Goal: Task Accomplishment & Management: Complete application form

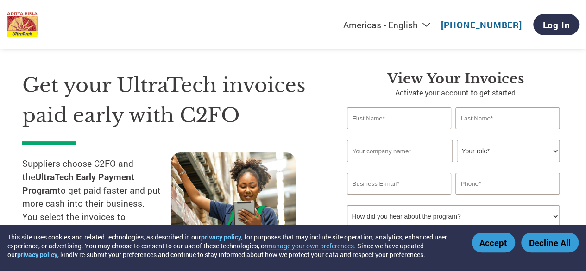
scroll to position [33, 0]
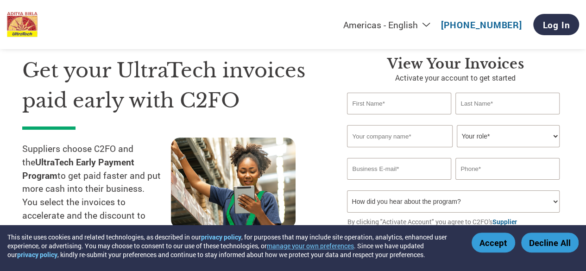
click at [403, 109] on input "text" at bounding box center [399, 104] width 104 height 22
type input "Vasundhara"
click at [478, 108] on input "text" at bounding box center [507, 104] width 104 height 22
type input "Devi"
click at [406, 137] on input "text" at bounding box center [399, 136] width 105 height 22
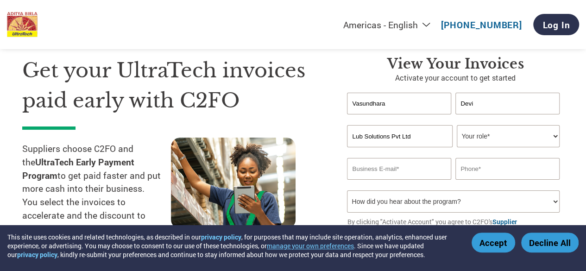
type input "Lub Solutions Pvt Ltd"
click at [481, 137] on select "Your role* CFO Controller Credit Manager Finance Director Treasurer CEO Preside…" at bounding box center [507, 136] width 102 height 22
select select "CEO"
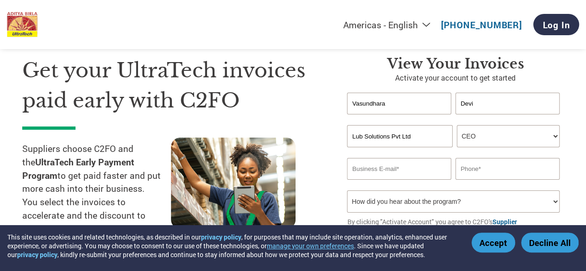
click at [456, 125] on select "Your role* CFO Controller Credit Manager Finance Director Treasurer CEO Preside…" at bounding box center [507, 136] width 102 height 22
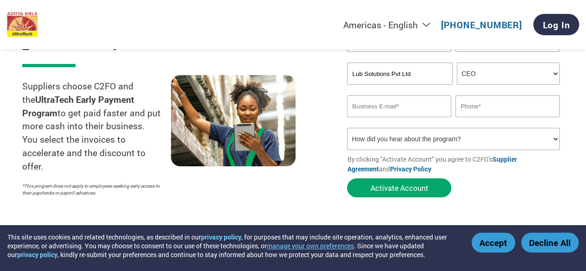
scroll to position [106, 0]
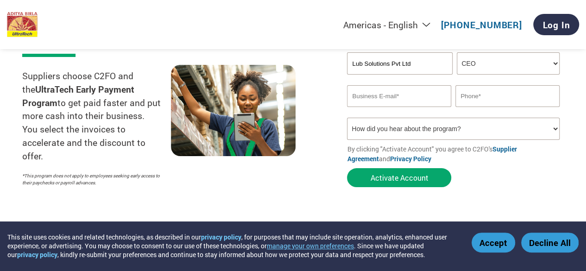
click at [388, 100] on input "email" at bounding box center [399, 96] width 104 height 22
type input "[EMAIL_ADDRESS][DOMAIN_NAME]"
click at [483, 97] on input "text" at bounding box center [507, 96] width 104 height 22
type input "91 6360298921"
click at [462, 127] on select "How did you hear about the program? Received a letter Email Social Media Online…" at bounding box center [453, 129] width 212 height 22
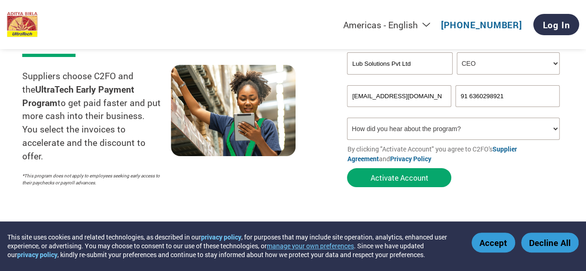
select select "Email"
click at [347, 119] on select "How did you hear about the program? Received a letter Email Social Media Online…" at bounding box center [453, 129] width 212 height 22
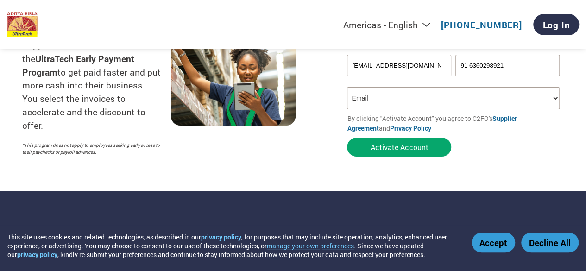
scroll to position [137, 0]
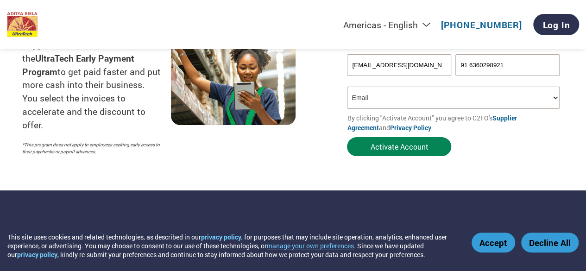
click at [406, 150] on button "Activate Account" at bounding box center [399, 146] width 104 height 19
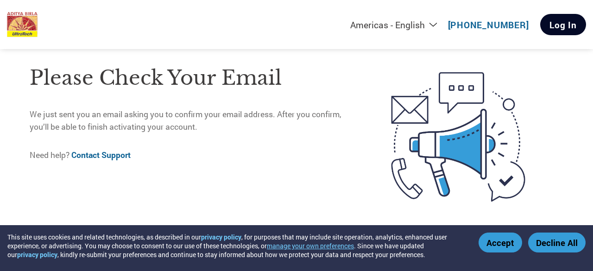
click at [563, 22] on link "Log In" at bounding box center [563, 24] width 46 height 21
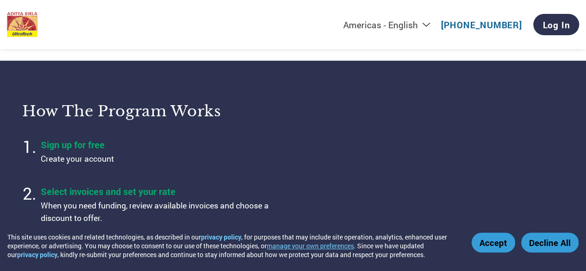
scroll to position [279, 0]
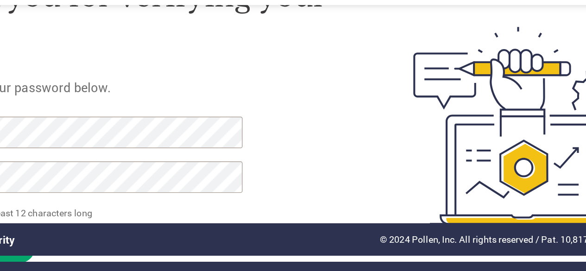
scroll to position [51, 0]
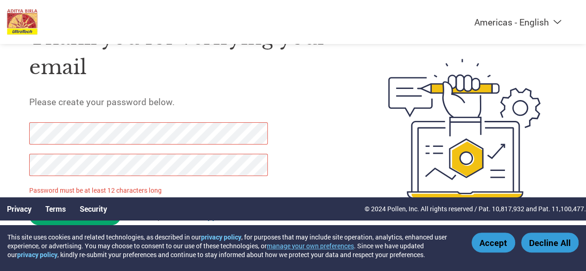
click at [493, 243] on button "Accept" at bounding box center [493, 242] width 44 height 20
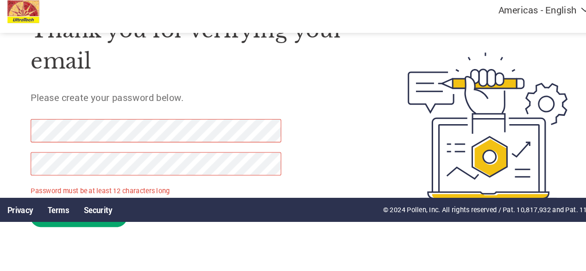
scroll to position [43, 0]
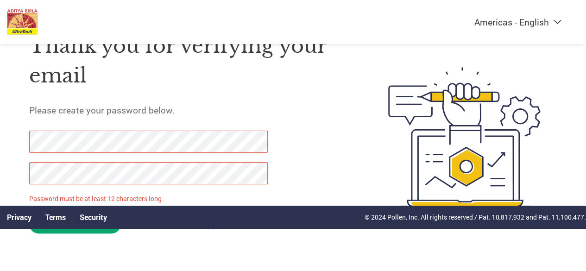
click at [168, 199] on p "Password must be at least 12 characters long" at bounding box center [149, 199] width 240 height 10
click at [10, 170] on div "Thank you for verifying your email Please create your password below. Password …" at bounding box center [293, 137] width 586 height 239
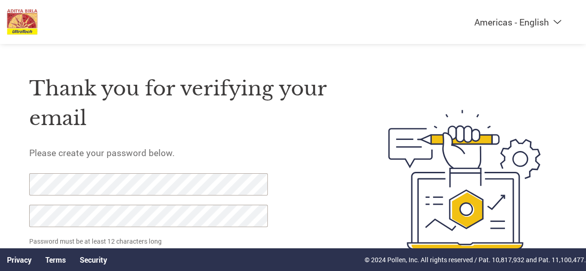
scroll to position [51, 0]
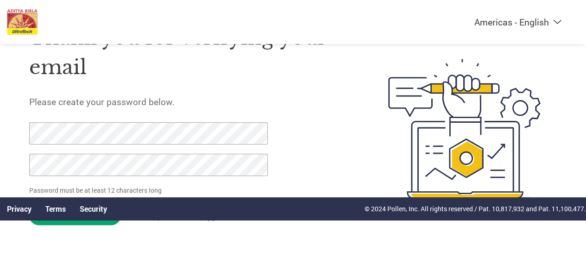
click at [16, 130] on div "Thank you for verifying your email Please create your password below. Password …" at bounding box center [293, 128] width 586 height 239
click at [14, 173] on div "Thank you for verifying your email Please create your password below. Password …" at bounding box center [293, 128] width 586 height 239
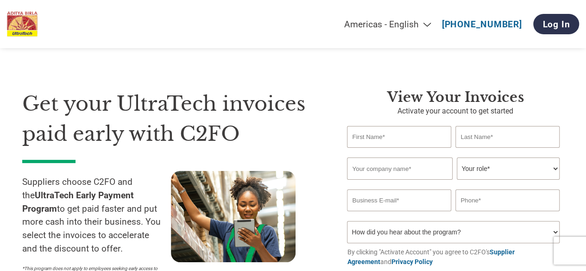
click at [409, 137] on input "text" at bounding box center [399, 137] width 104 height 22
type input "Vasundhara"
click at [473, 141] on input "text" at bounding box center [507, 137] width 104 height 22
type input "Devi"
click at [416, 167] on input "text" at bounding box center [399, 168] width 105 height 22
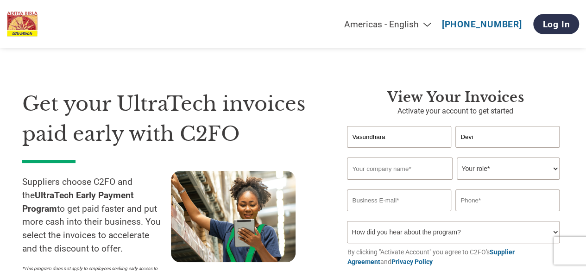
type input "Lub Solutions Pvt Ltd"
click at [478, 173] on select "Your role* CFO Controller Credit Manager Finance Director Treasurer CEO Preside…" at bounding box center [507, 168] width 102 height 22
select select "CEO"
click at [456, 158] on select "Your role* CFO Controller Credit Manager Finance Director Treasurer CEO Preside…" at bounding box center [507, 168] width 102 height 22
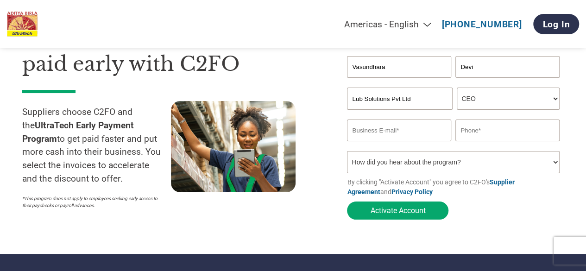
scroll to position [70, 0]
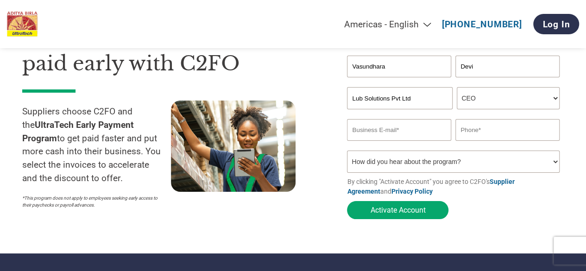
click at [409, 129] on input "email" at bounding box center [399, 130] width 104 height 22
type input "[EMAIL_ADDRESS][DOMAIN_NAME]"
click at [496, 132] on input "text" at bounding box center [507, 130] width 104 height 22
type input "91 6360298921"
click at [480, 162] on select "How did you hear about the program? Received a letter Email Social Media Online…" at bounding box center [453, 161] width 212 height 22
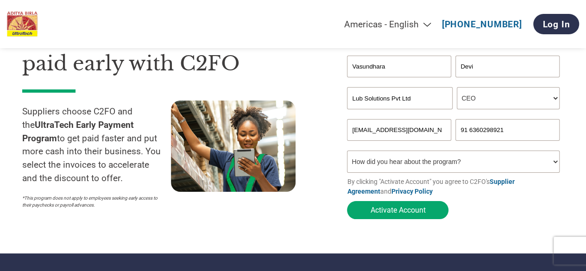
select select "Email"
click at [347, 153] on select "How did you hear about the program? Received a letter Email Social Media Online…" at bounding box center [453, 161] width 212 height 22
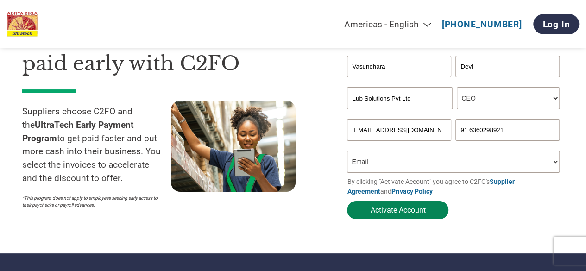
click at [416, 210] on button "Activate Account" at bounding box center [397, 210] width 101 height 18
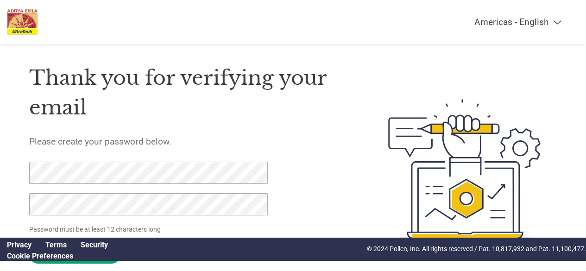
scroll to position [51, 0]
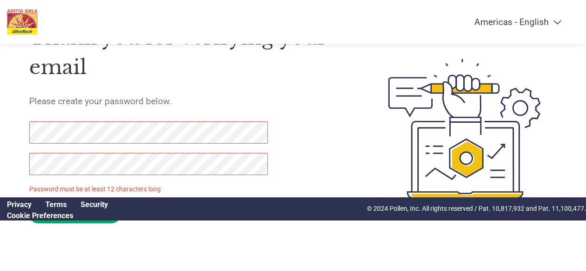
click at [556, 27] on select "Americas - English Américas - Español [GEOGRAPHIC_DATA] - Português [GEOGRAPHIC…" at bounding box center [459, 22] width 215 height 11
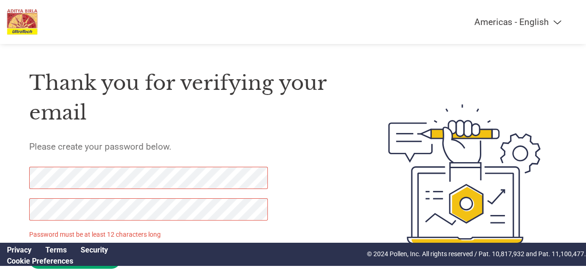
scroll to position [0, 0]
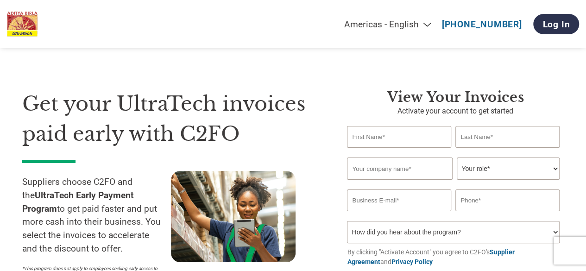
click at [405, 135] on input "text" at bounding box center [399, 137] width 104 height 22
type input "Vasundhara"
click at [490, 141] on input "text" at bounding box center [507, 137] width 104 height 22
type input "Devi"
click at [414, 172] on input "text" at bounding box center [399, 168] width 105 height 22
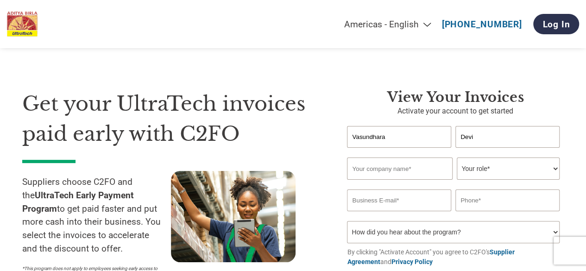
type input "Lub Solutions Pvt Ltd"
click at [483, 165] on select "Your role* CFO Controller Credit Manager Finance Director Treasurer CEO Preside…" at bounding box center [507, 168] width 102 height 22
select select "CEO"
click at [456, 158] on select "Your role* CFO Controller Credit Manager Finance Director Treasurer CEO Preside…" at bounding box center [507, 168] width 102 height 22
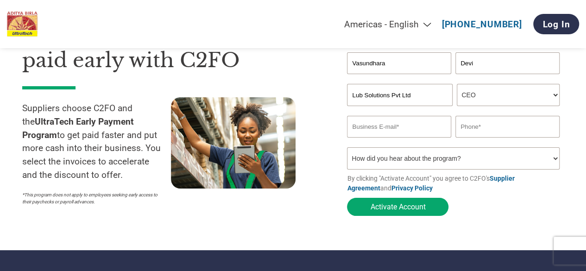
click at [398, 125] on input "email" at bounding box center [399, 127] width 104 height 22
type input "info@lubsolutions.com"
click at [475, 126] on input "text" at bounding box center [507, 127] width 104 height 22
type input "91 6360298921"
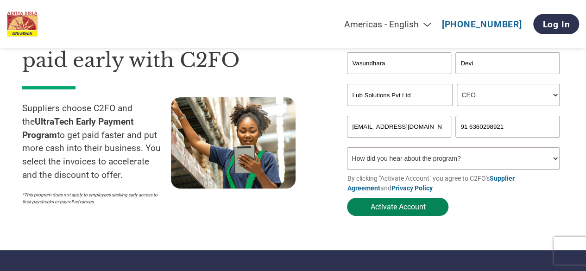
click at [403, 210] on button "Activate Account" at bounding box center [397, 207] width 101 height 18
